Goal: Navigation & Orientation: Go to known website

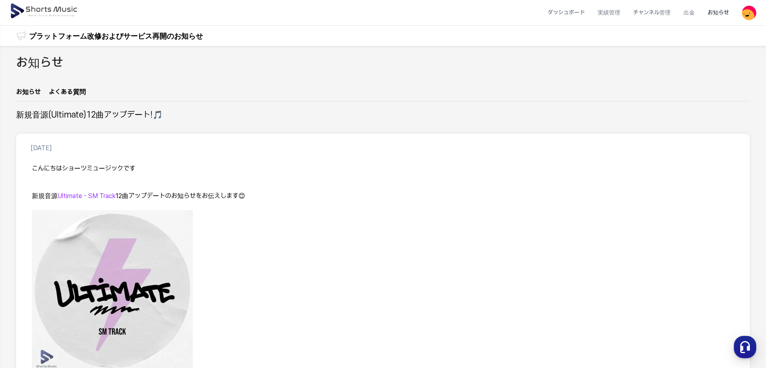
click at [64, 8] on img at bounding box center [45, 11] width 70 height 23
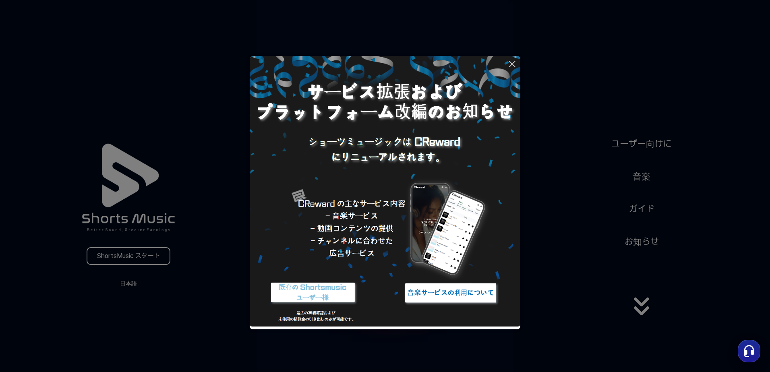
click at [611, 281] on button at bounding box center [385, 186] width 770 height 372
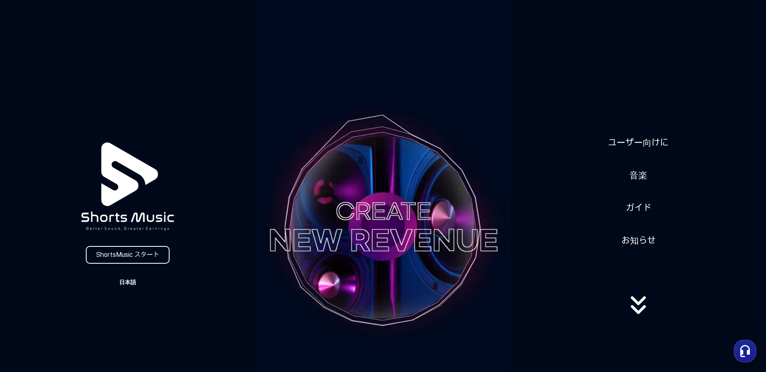
click at [124, 279] on button "日本語" at bounding box center [127, 282] width 39 height 11
click at [124, 281] on button "日本語" at bounding box center [128, 316] width 32 height 8
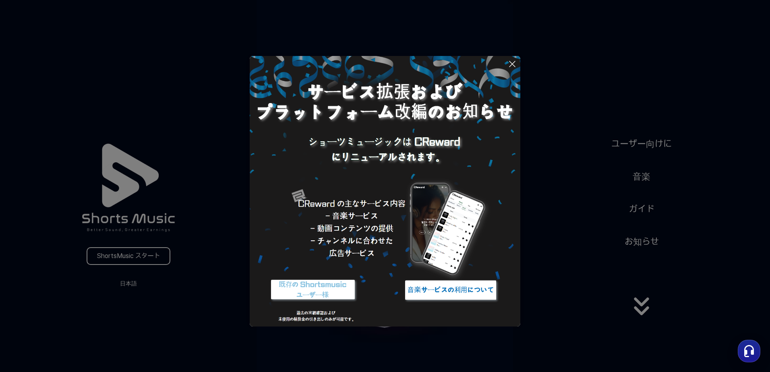
click at [471, 291] on img at bounding box center [450, 290] width 101 height 30
